Goal: Information Seeking & Learning: Stay updated

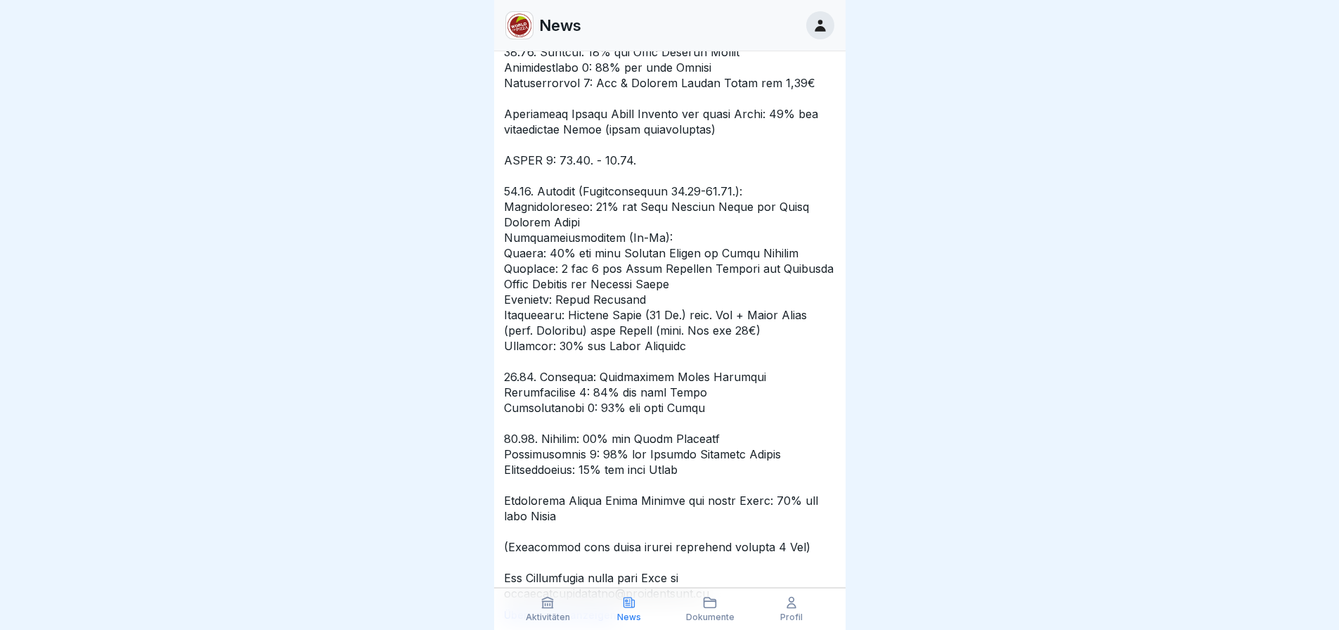
scroll to position [2601, 0]
